Goal: Ask a question

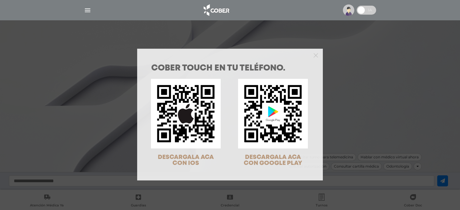
click at [89, 6] on div "COBER TOUCH en tu teléfono. DESCARGALA ACA CON IOS DESCARGALA ACA CON GOOGLE PL…" at bounding box center [230, 105] width 460 height 210
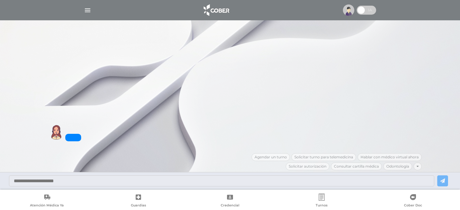
click at [87, 12] on img "button" at bounding box center [87, 10] width 7 height 7
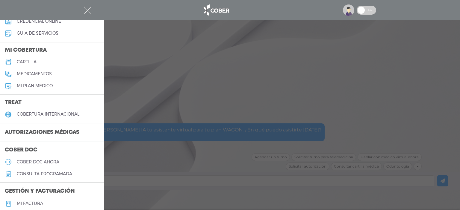
scroll to position [90, 0]
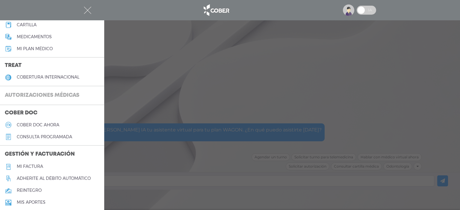
click at [63, 94] on h3 "Autorizaciones médicas" at bounding box center [42, 95] width 84 height 11
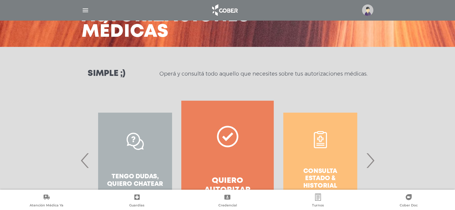
scroll to position [90, 0]
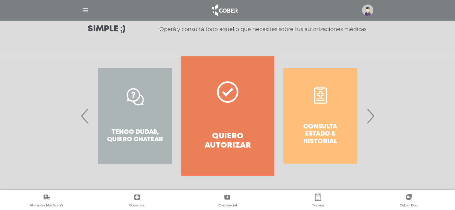
click at [82, 122] on span "‹" at bounding box center [85, 116] width 12 height 32
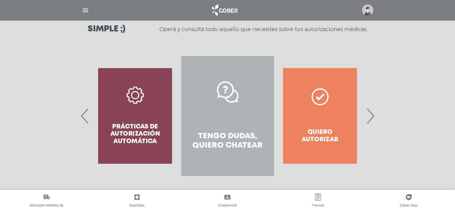
click at [84, 122] on span "‹" at bounding box center [85, 116] width 12 height 32
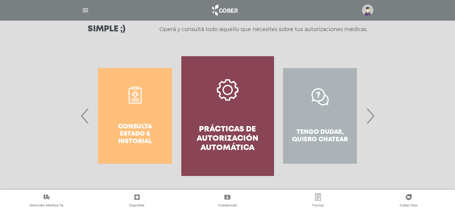
click at [372, 121] on span "›" at bounding box center [371, 116] width 12 height 32
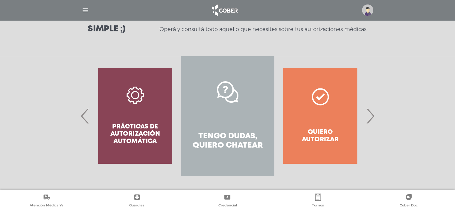
click at [372, 121] on span "›" at bounding box center [371, 116] width 12 height 32
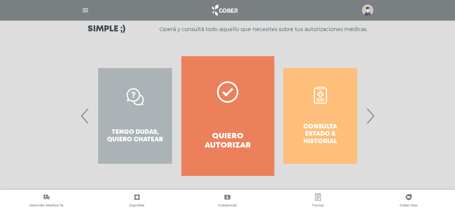
click at [80, 116] on span "‹" at bounding box center [85, 116] width 12 height 32
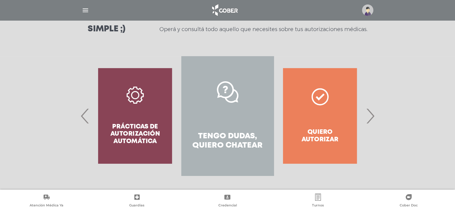
click at [200, 104] on link "Tengo dudas, quiero chatear" at bounding box center [227, 116] width 92 height 120
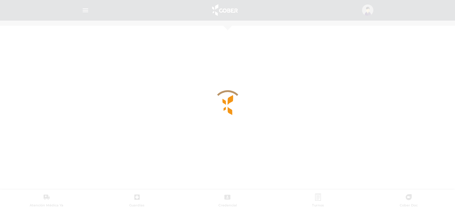
scroll to position [260, 0]
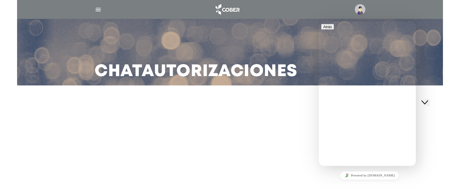
scroll to position [16, 0]
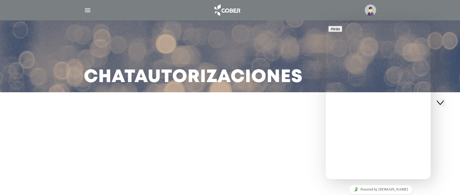
click at [369, 7] on img at bounding box center [370, 9] width 11 height 11
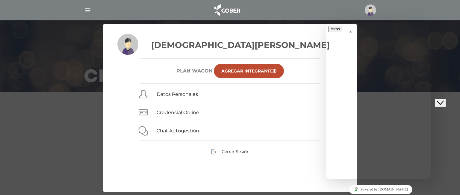
click at [320, 34] on div "Christian Cieri Plan WAGON Agregar Integrante Datos Personales Credencial Onlin…" at bounding box center [230, 113] width 254 height 158
drag, startPoint x: 367, startPoint y: 110, endPoint x: 328, endPoint y: 112, distance: 39.2
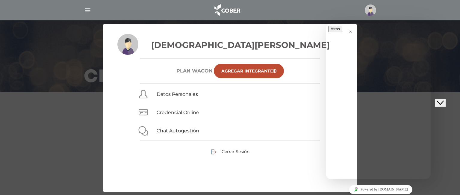
type input "**********"
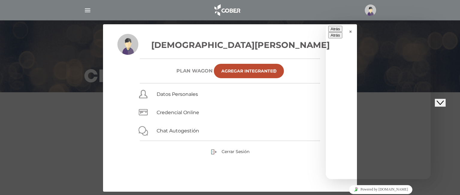
drag, startPoint x: 360, startPoint y: 48, endPoint x: 400, endPoint y: 67, distance: 44.5
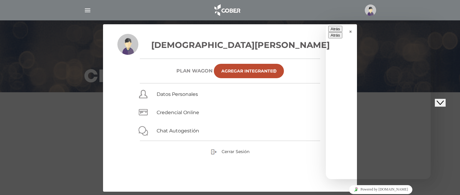
drag, startPoint x: 332, startPoint y: 32, endPoint x: 335, endPoint y: 34, distance: 3.6
click at [332, 32] on button "Atrás" at bounding box center [335, 29] width 14 height 6
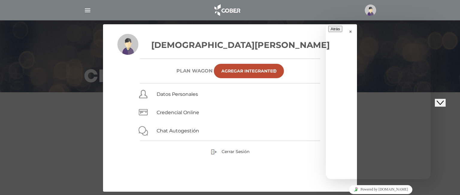
drag, startPoint x: 363, startPoint y: 72, endPoint x: 407, endPoint y: 95, distance: 50.1
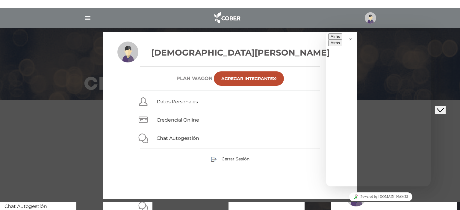
scroll to position [90, 0]
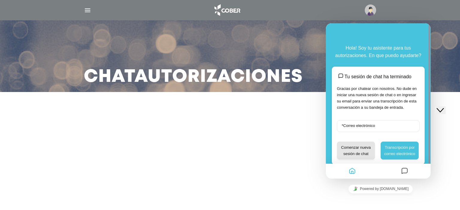
scroll to position [16, 0]
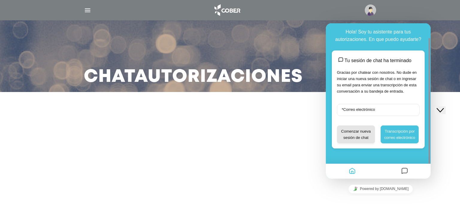
click at [364, 104] on div "Tu sesión de chat ha terminado Gracias por chatear con nosotros. No dude en ini…" at bounding box center [378, 100] width 83 height 88
click at [371, 112] on input "* Correo electrónico" at bounding box center [378, 110] width 83 height 12
click at [361, 136] on button "Comenzar nueva sesión de chat" at bounding box center [356, 135] width 38 height 18
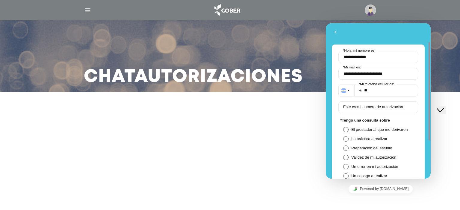
scroll to position [60, 0]
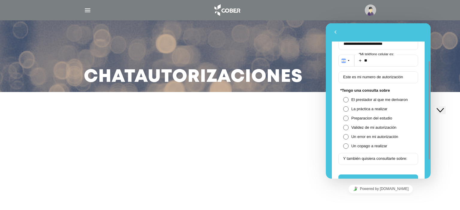
click at [347, 118] on span at bounding box center [345, 118] width 5 height 5
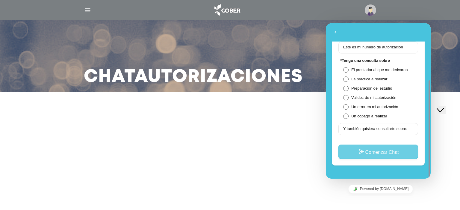
click at [373, 158] on button "Comenzar Chat" at bounding box center [378, 152] width 80 height 14
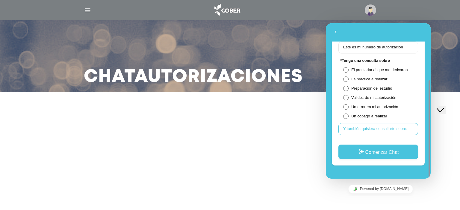
click at [381, 125] on input "Y también quisiera consultarte sobre:" at bounding box center [378, 129] width 80 height 12
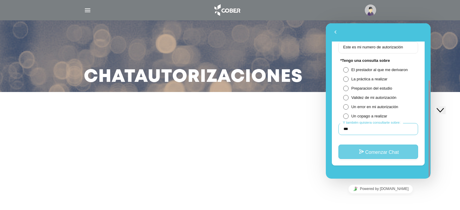
type input "***"
click at [372, 156] on button "Comenzar Chat" at bounding box center [378, 152] width 80 height 14
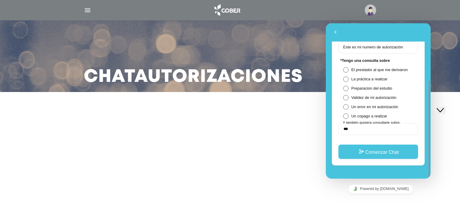
click at [439, 107] on div "Close Chat This icon closes the chat window." at bounding box center [439, 110] width 7 height 7
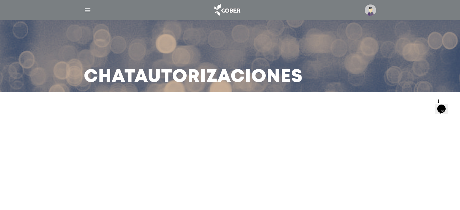
click at [439, 108] on icon "Opens Chat This icon Opens the chat window." at bounding box center [441, 109] width 10 height 10
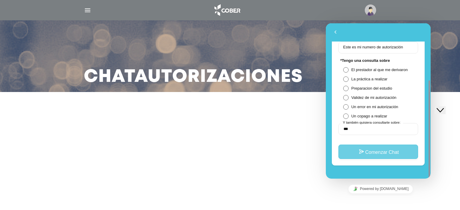
click at [372, 151] on button "Comenzar Chat" at bounding box center [378, 152] width 80 height 14
click at [374, 153] on button "Comenzar Chat" at bounding box center [378, 152] width 80 height 14
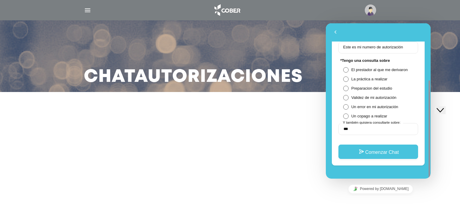
click at [371, 10] on img at bounding box center [370, 9] width 11 height 11
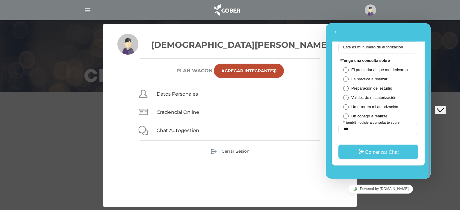
click at [236, 148] on div "Cerrar Sesión" at bounding box center [229, 151] width 225 height 7
click at [238, 151] on span "Cerrar Sesión" at bounding box center [236, 151] width 28 height 5
